Goal: Task Accomplishment & Management: Complete application form

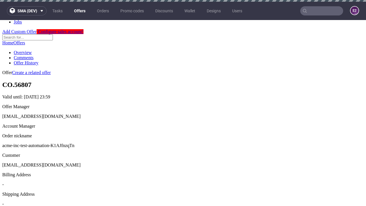
scroll to position [2, 0]
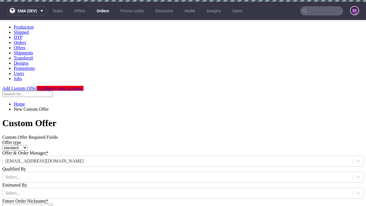
type input "acme-inc-test-automation-K1AJfnzqTn"
type input "2025-09-03"
type input "e2e-user-9n5gT7VeLb@test.com"
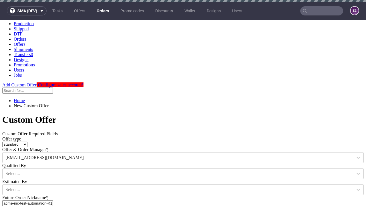
select select "gb"
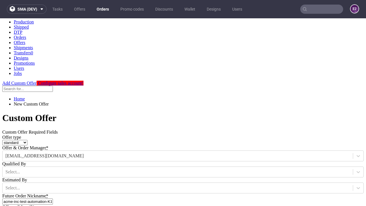
type input "e2e-user-9n5gT7VeLb@test.com"
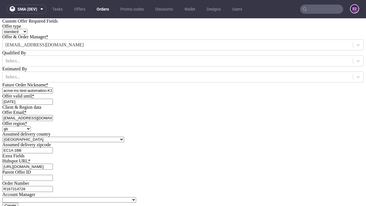
type input "[URL][DOMAIN_NAME]"
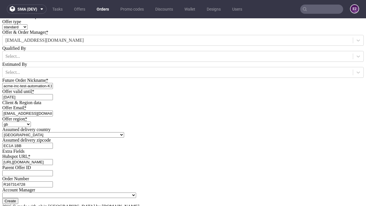
click at [18, 198] on input "Create" at bounding box center [10, 201] width 16 height 6
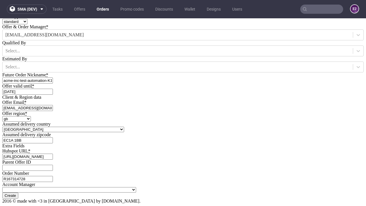
type input "Please wait..."
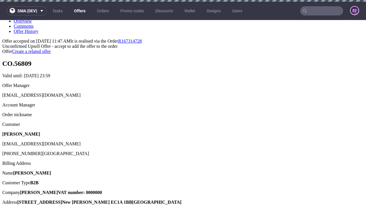
scroll to position [2, 0]
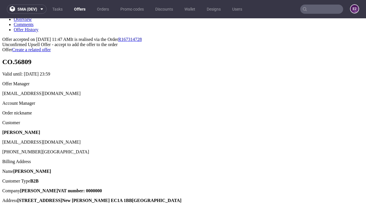
type input "In progress..."
